Goal: Task Accomplishment & Management: Use online tool/utility

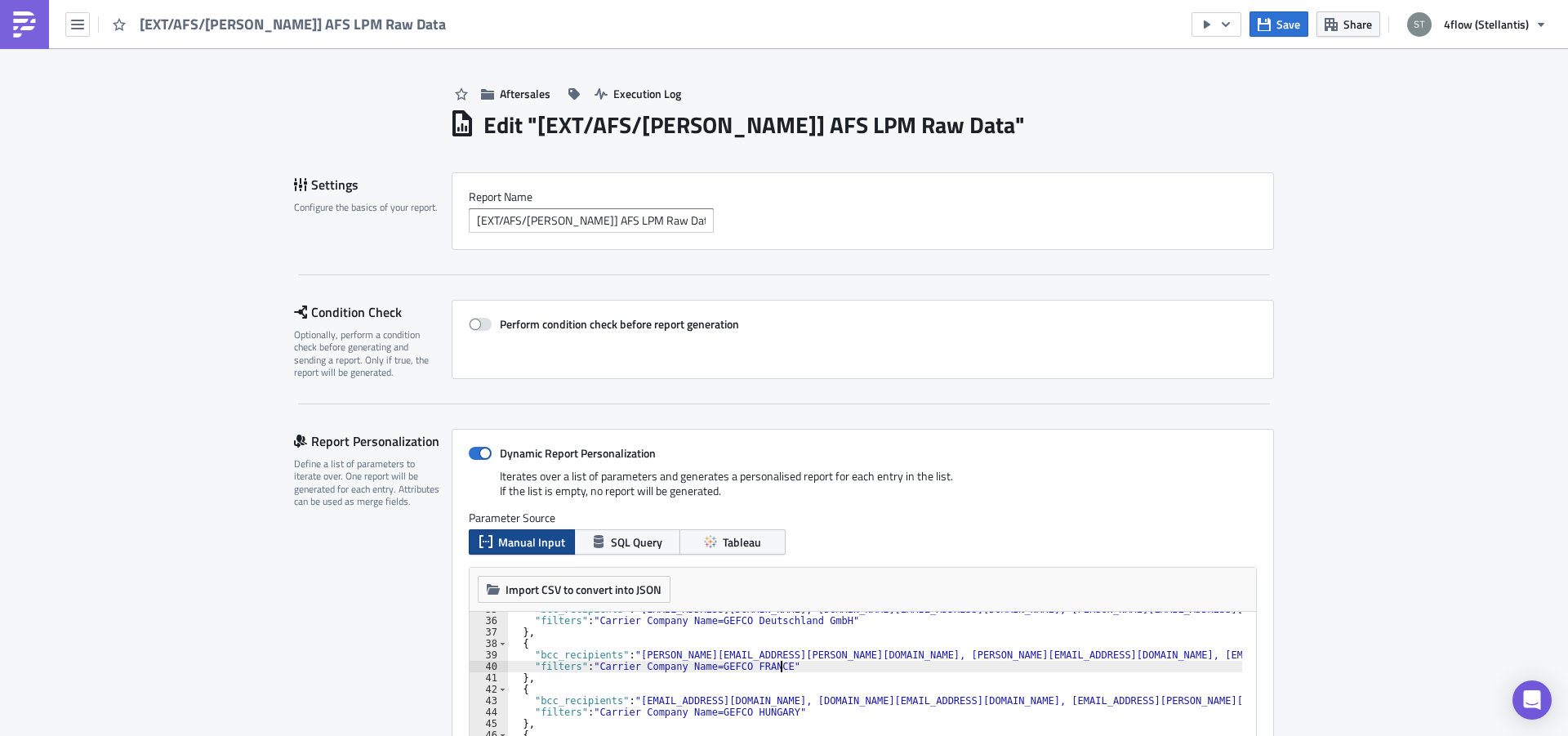
click at [31, 26] on img at bounding box center [25, 25] width 26 height 26
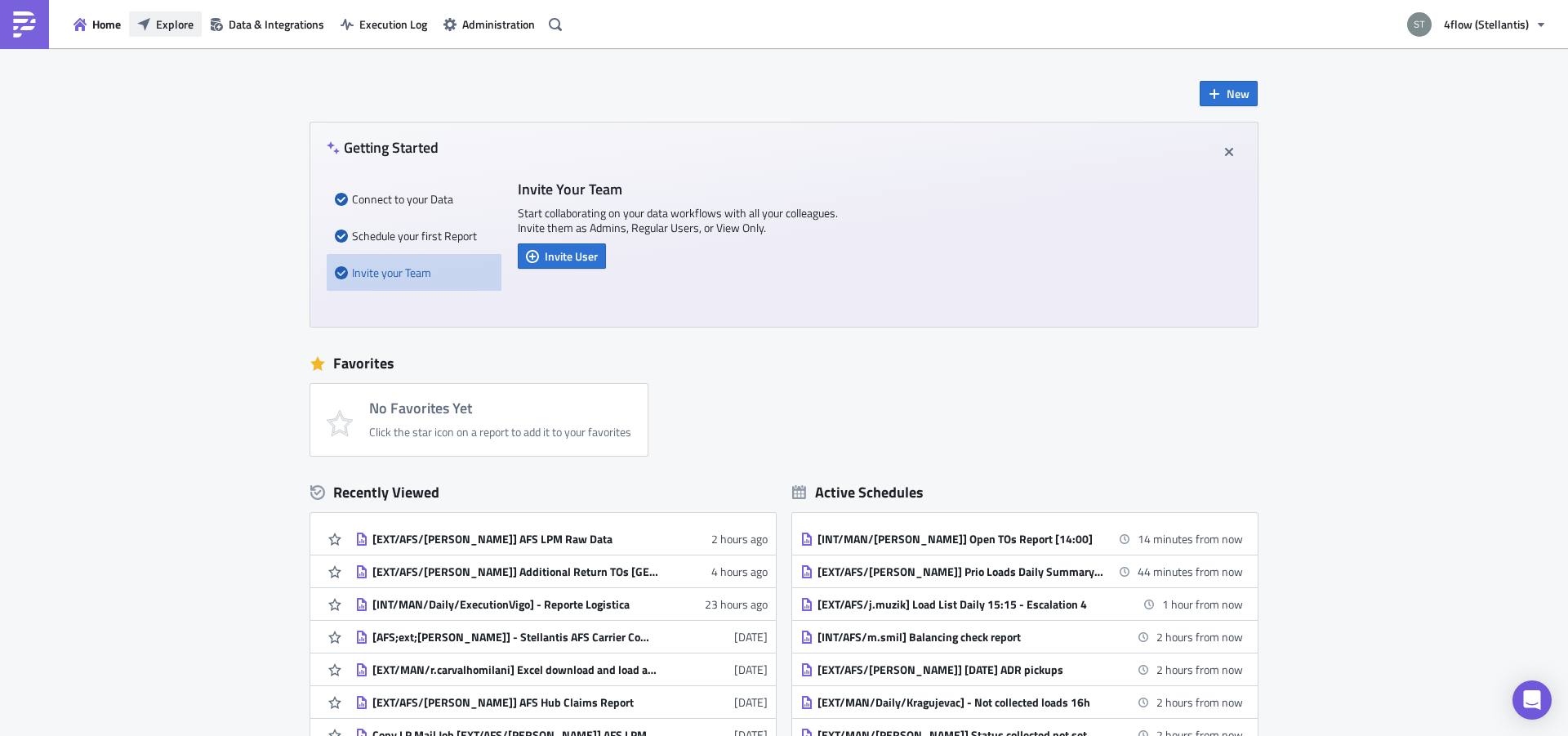
click at [185, 27] on span "Explore" at bounding box center [175, 24] width 37 height 17
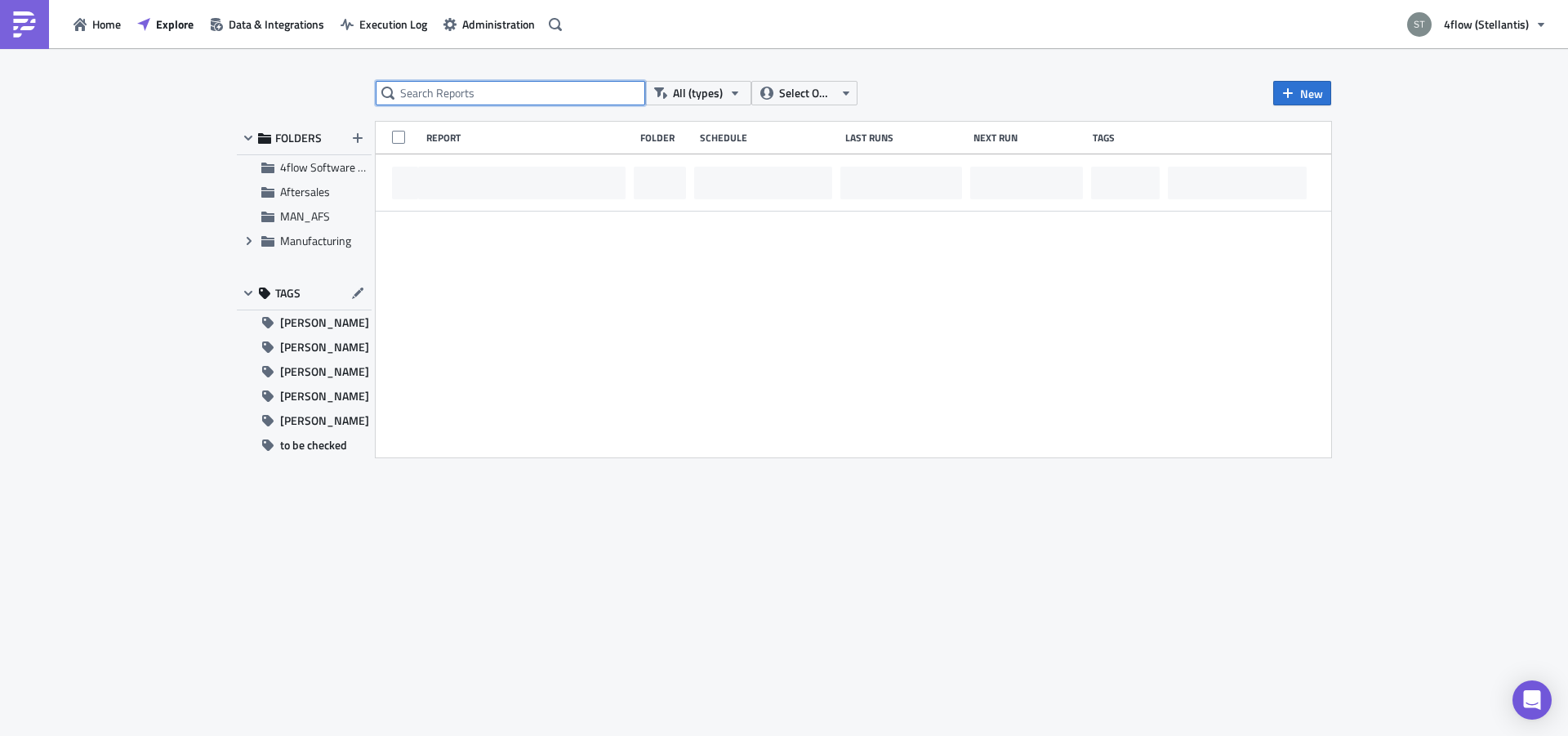
click at [461, 86] on input "text" at bounding box center [510, 92] width 270 height 25
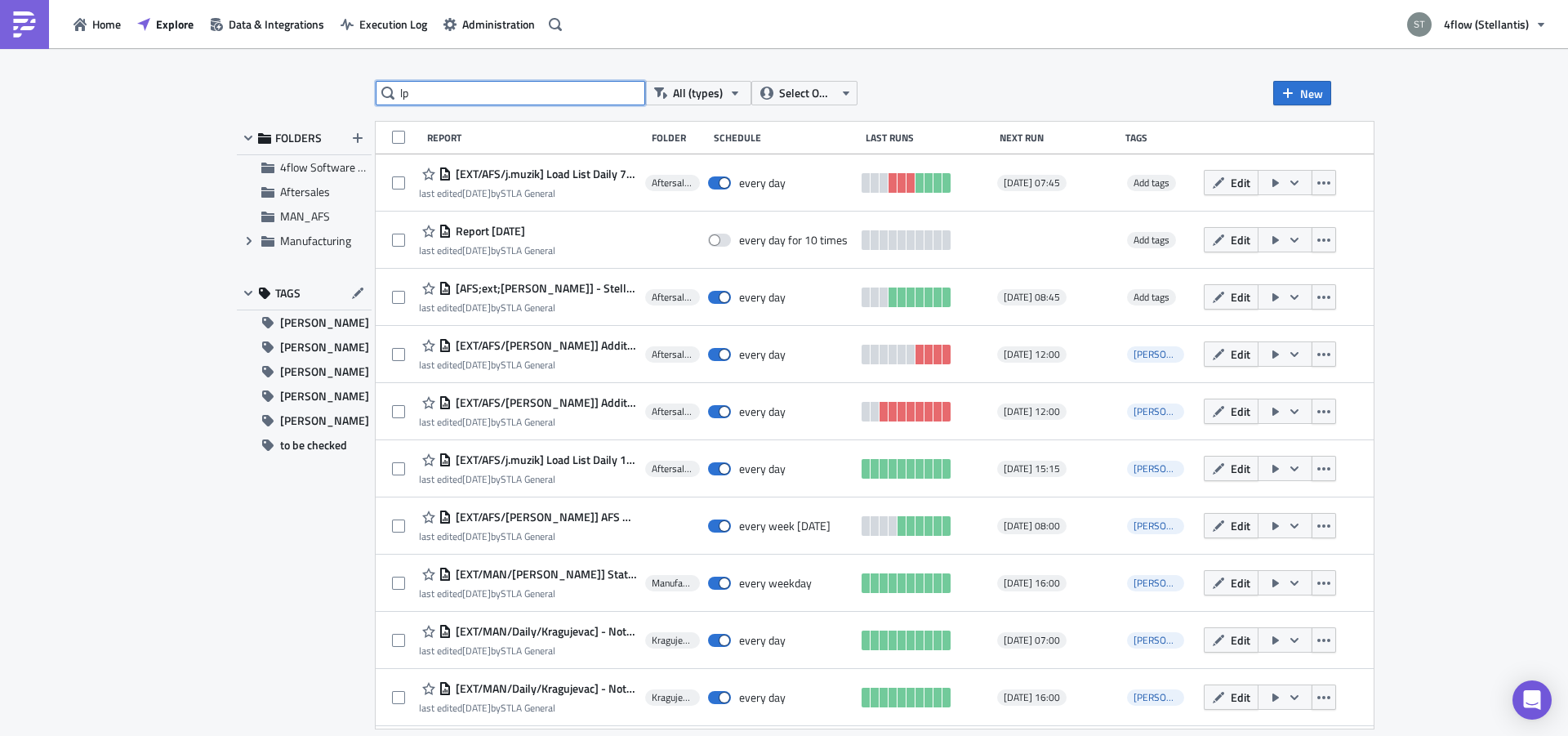
type input "lp"
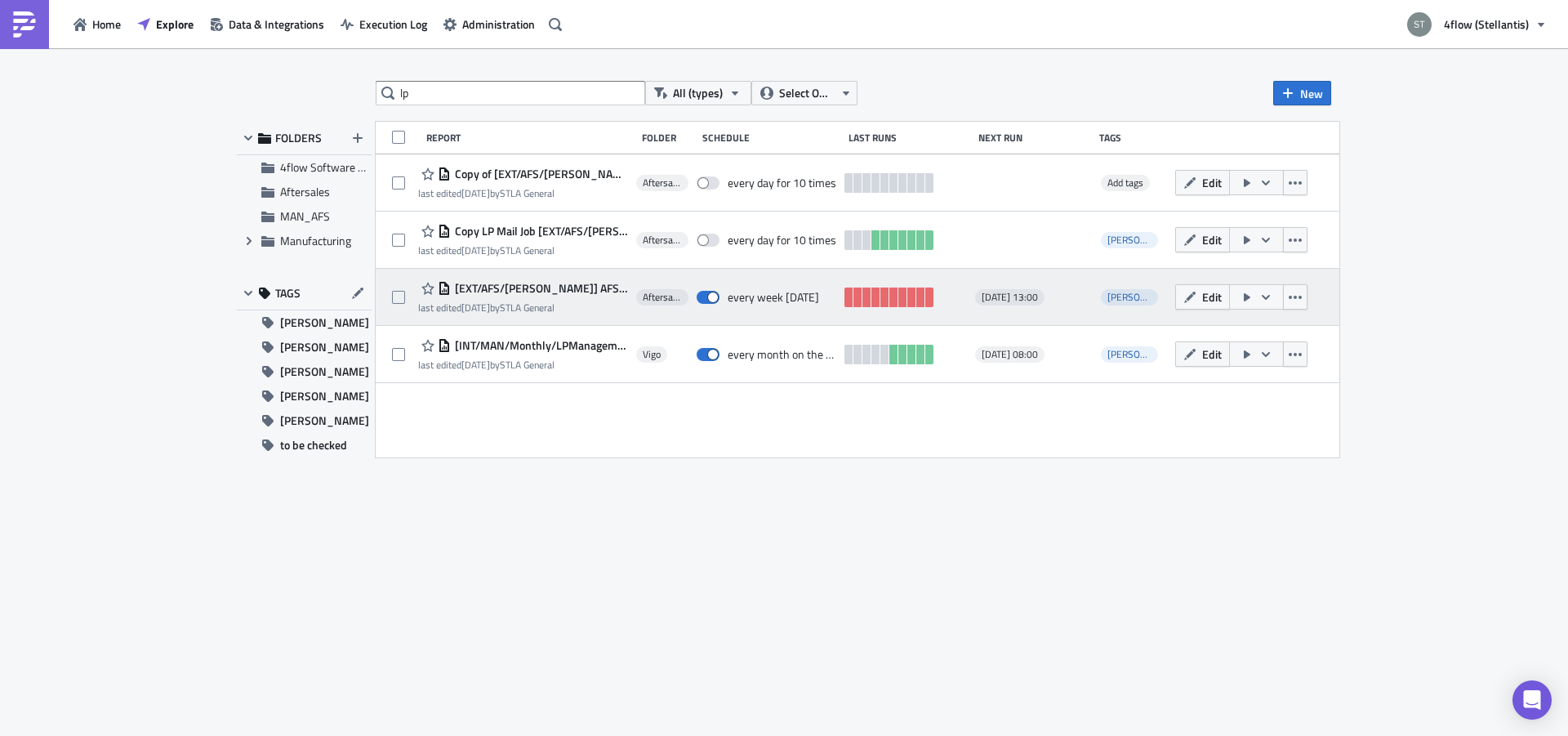
click at [524, 289] on span "[EXT/AFS/[PERSON_NAME]] AFS LPM Raw Data" at bounding box center [539, 288] width 178 height 15
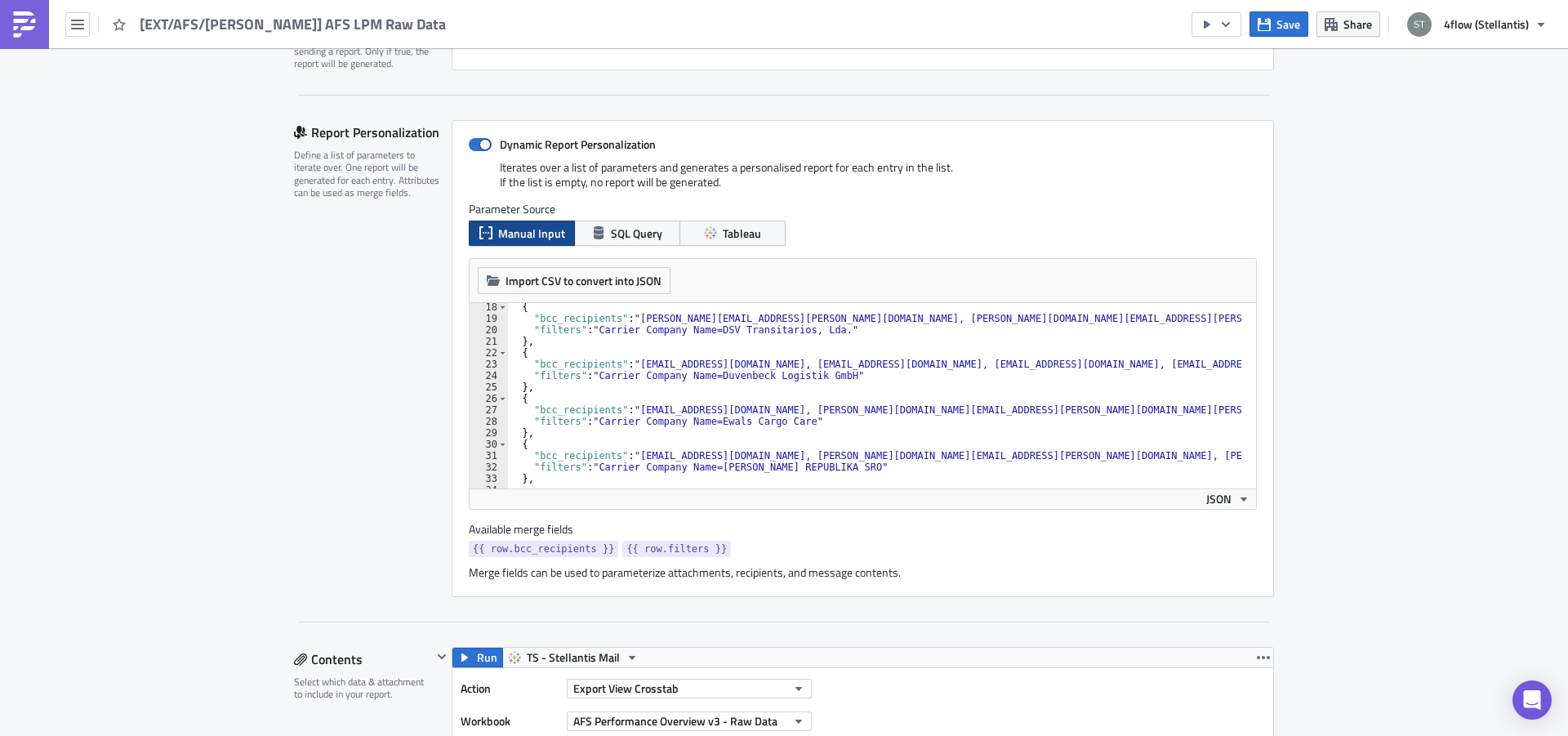
scroll to position [294, 0]
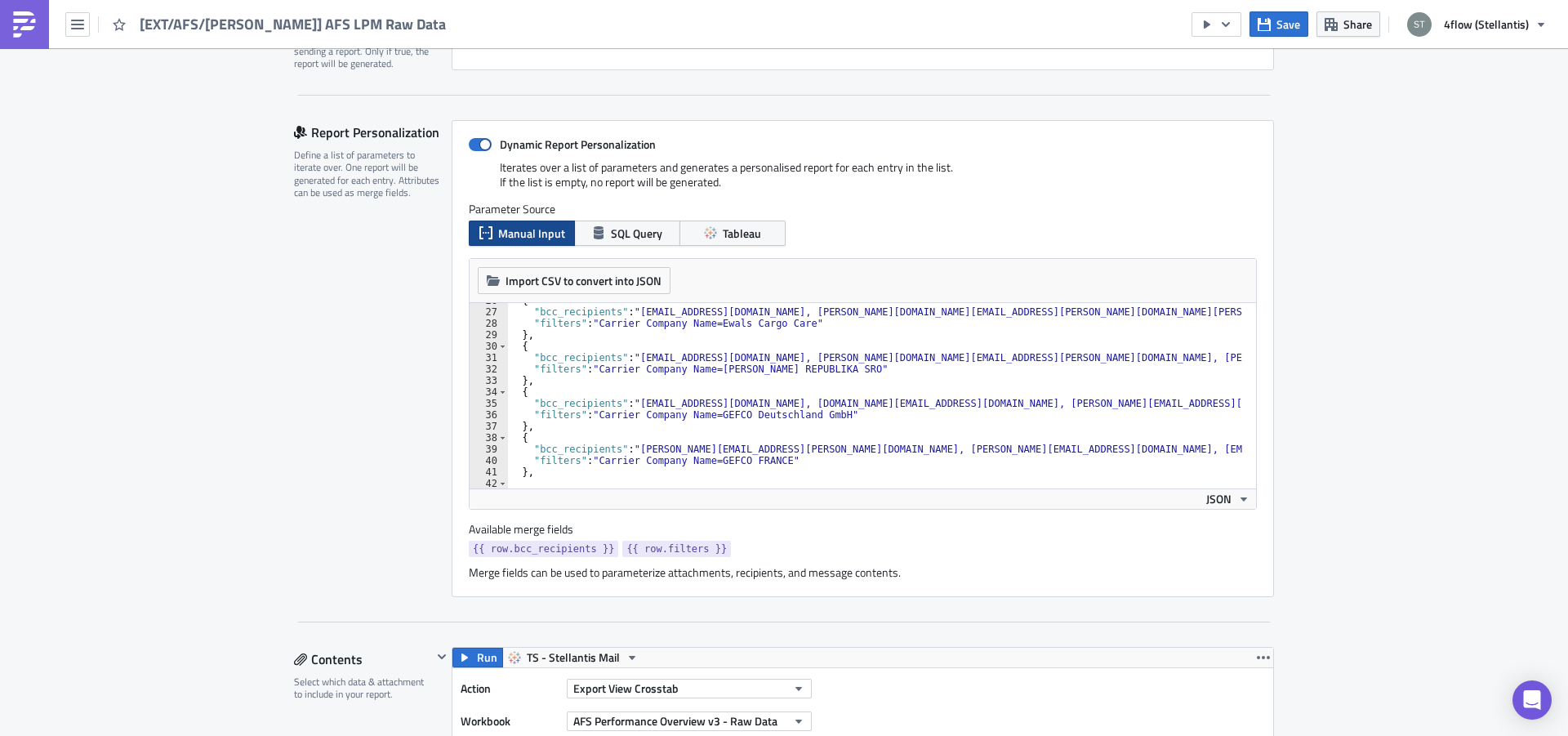
paste textarea "[PERSON_NAME][EMAIL_ADDRESS][DOMAIN_NAME]"
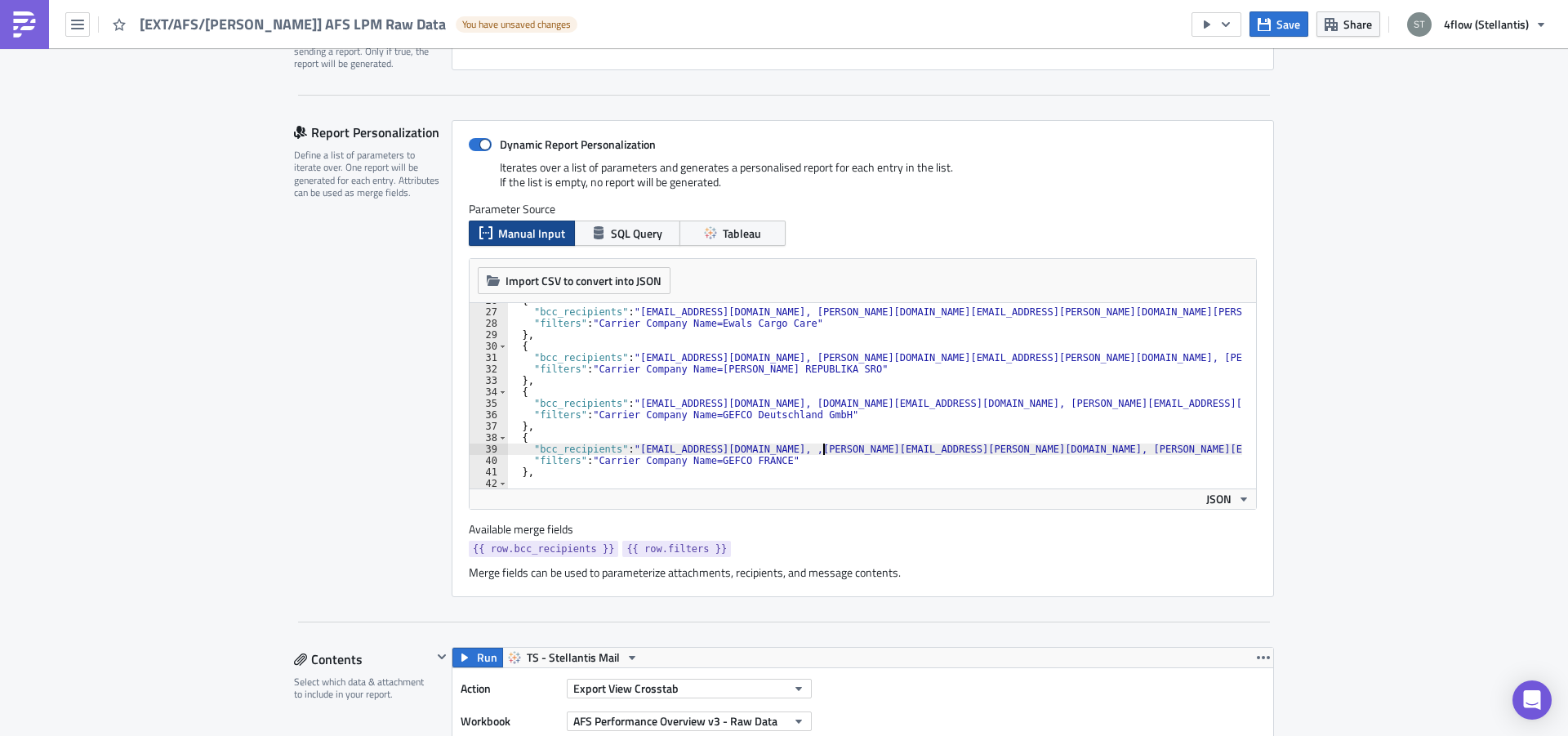
paste textarea "[PERSON_NAME][EMAIL_ADDRESS][DOMAIN_NAME]"
paste textarea "[PERSON_NAME]@cevalogistics.comCyril.[PERSON_NAME]@[DOMAIN_NAME], [PERSON_NAME]…"
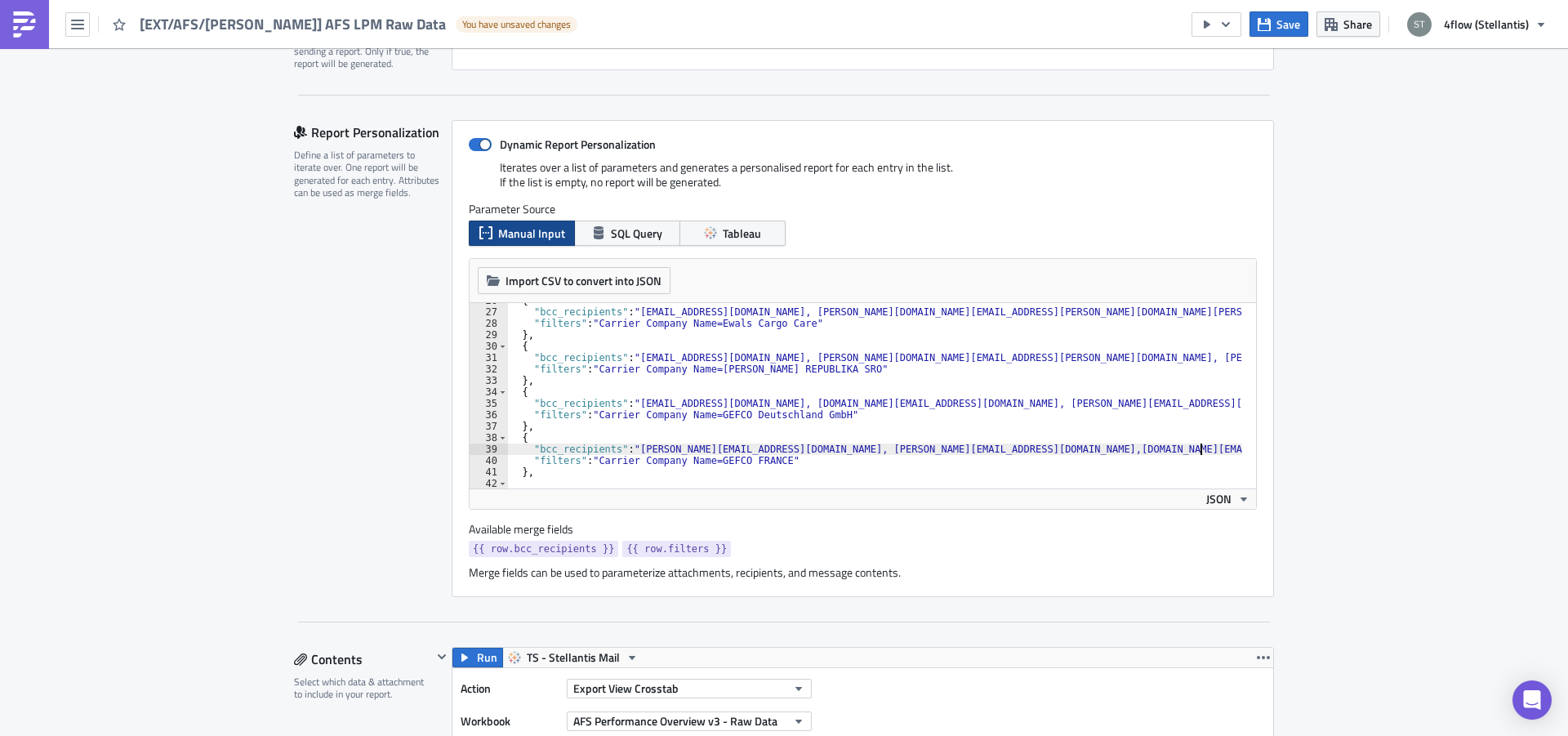
scroll to position [0, 57]
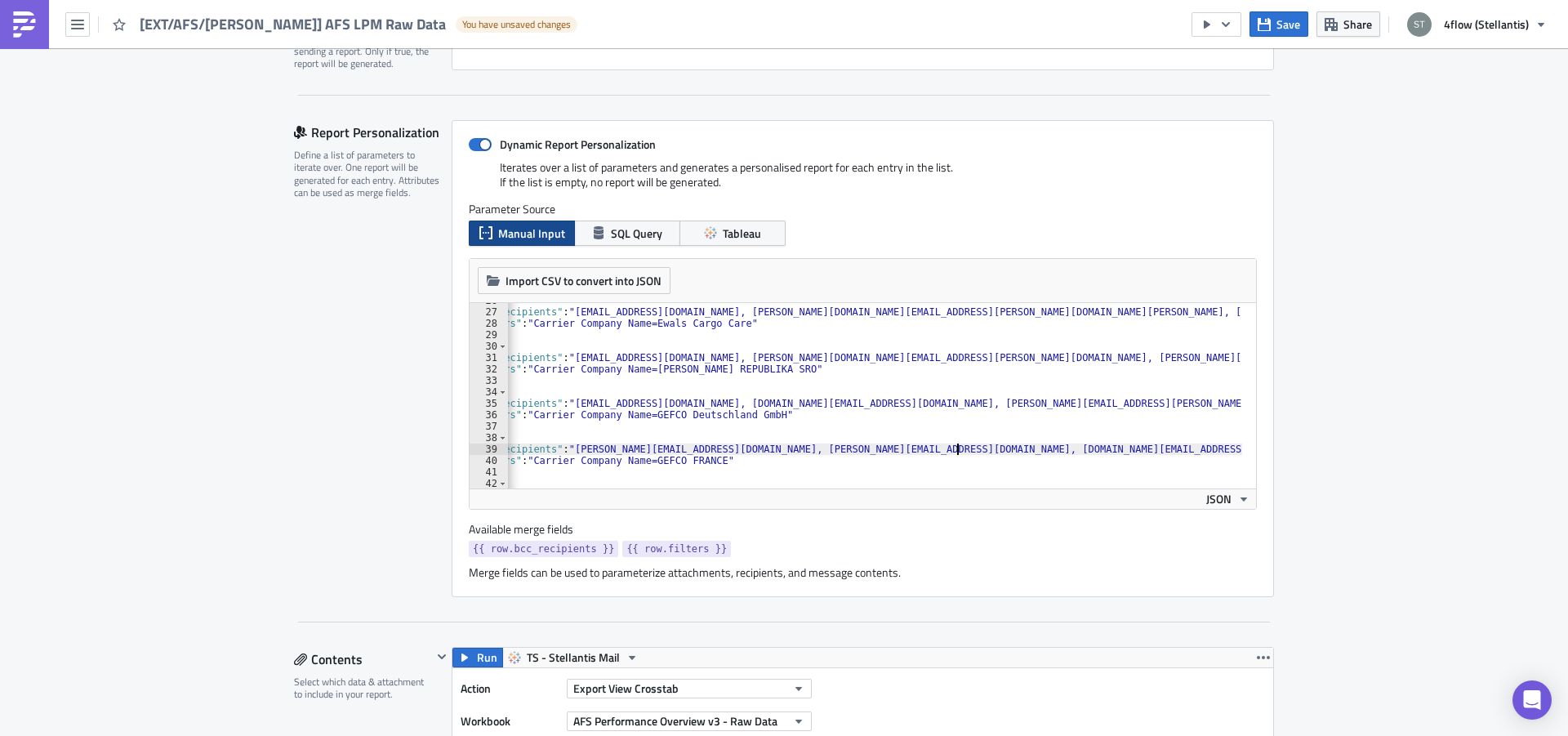
scroll to position [0, 8]
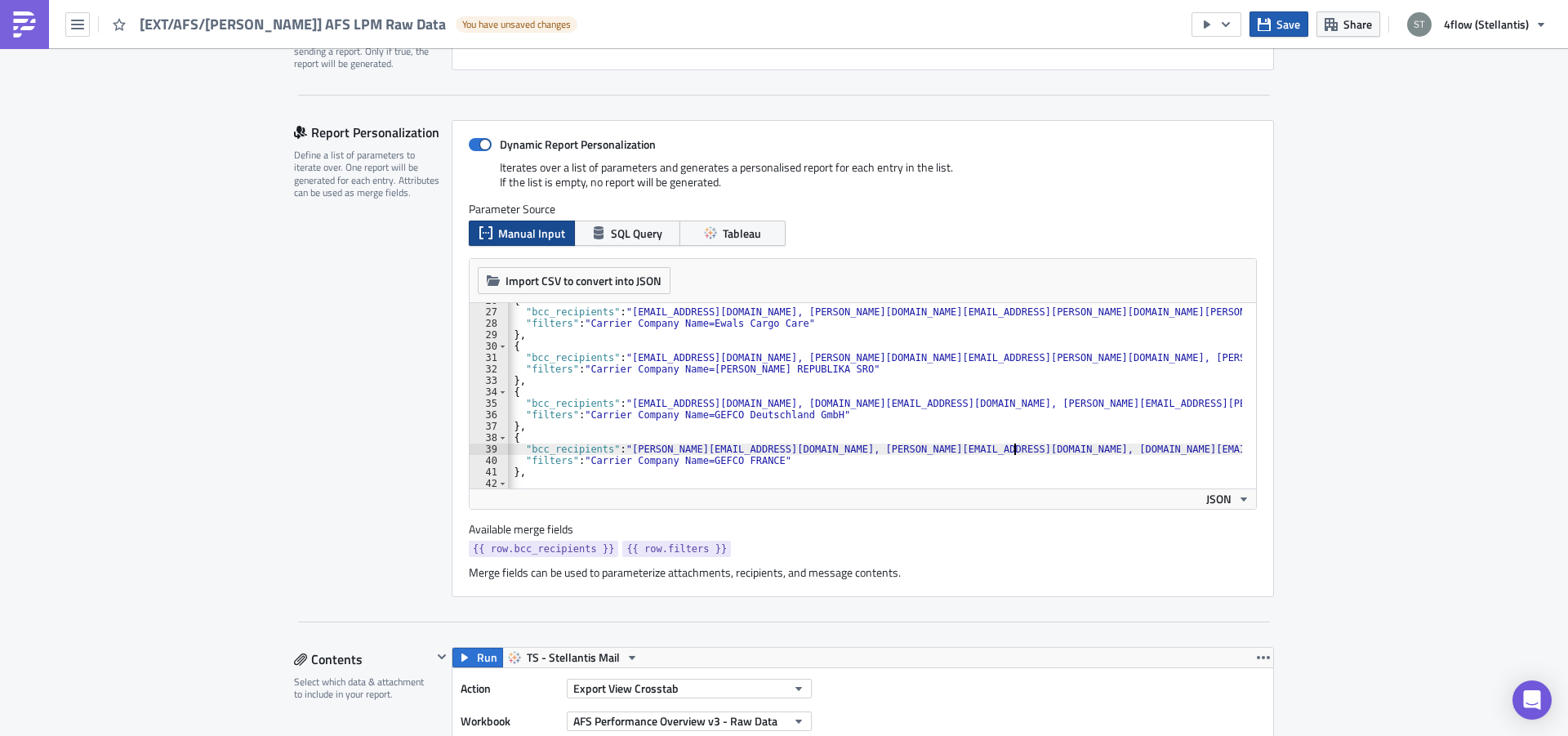
type textarea ""bcc_recipients": "[PERSON_NAME][EMAIL_ADDRESS][DOMAIN_NAME], [PERSON_NAME][EMA…"
click at [1283, 31] on span "Save" at bounding box center [1288, 24] width 24 height 17
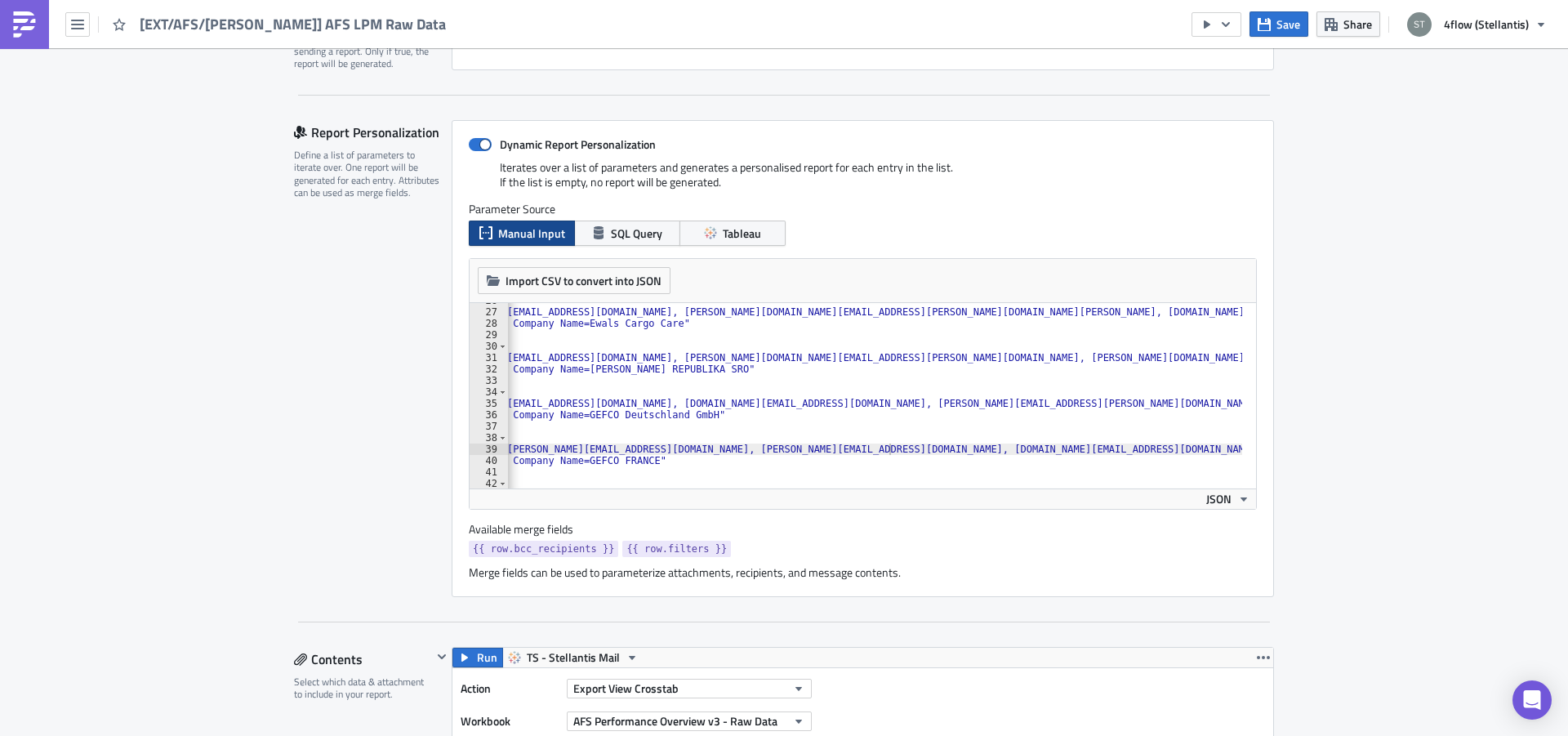
scroll to position [0, 0]
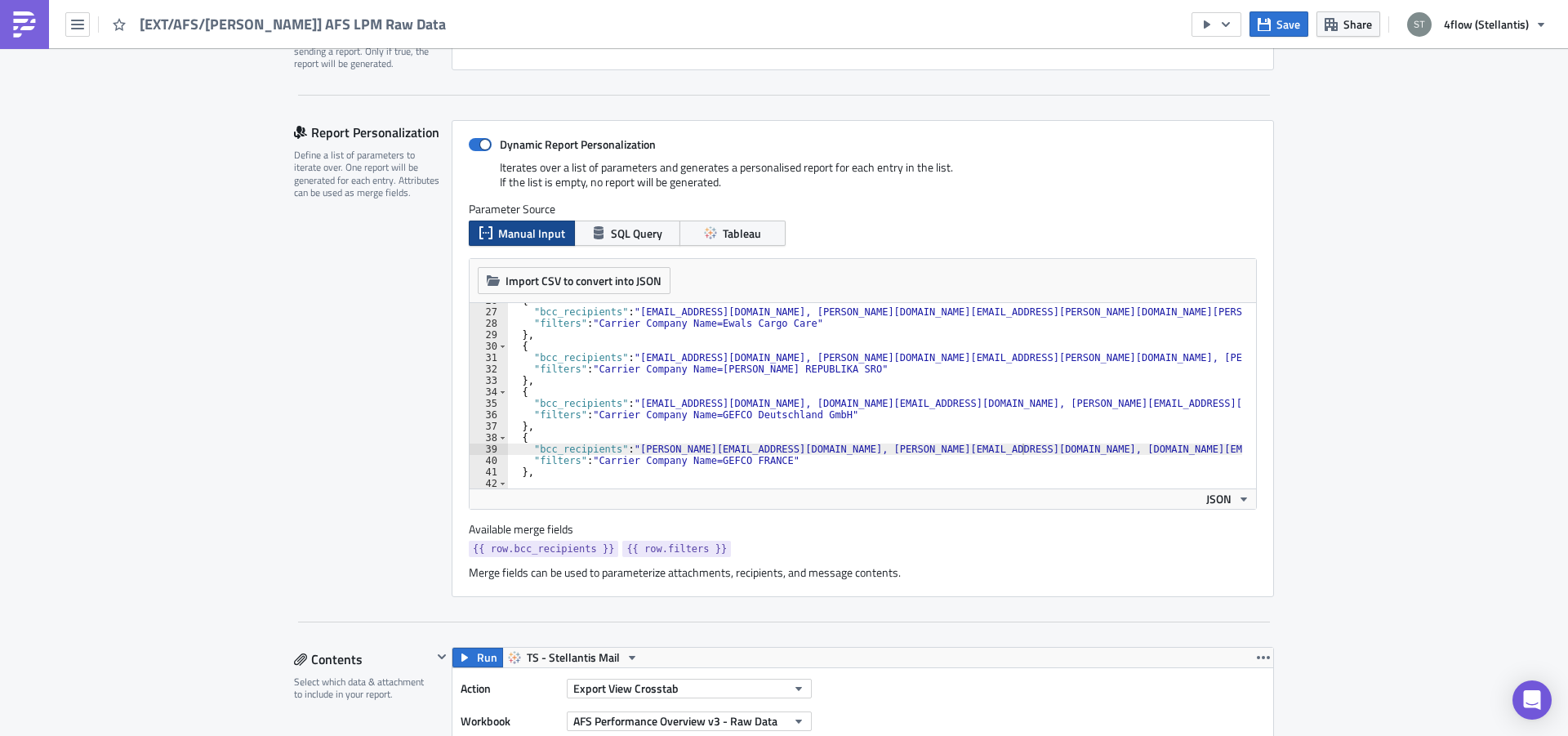
click at [367, 354] on div "Report Personalization Define a list of parameters to iterate over. One report …" at bounding box center [373, 358] width 158 height 477
click at [1274, 26] on button "Save" at bounding box center [1279, 25] width 59 height 26
